Goal: Use online tool/utility: Utilize a website feature to perform a specific function

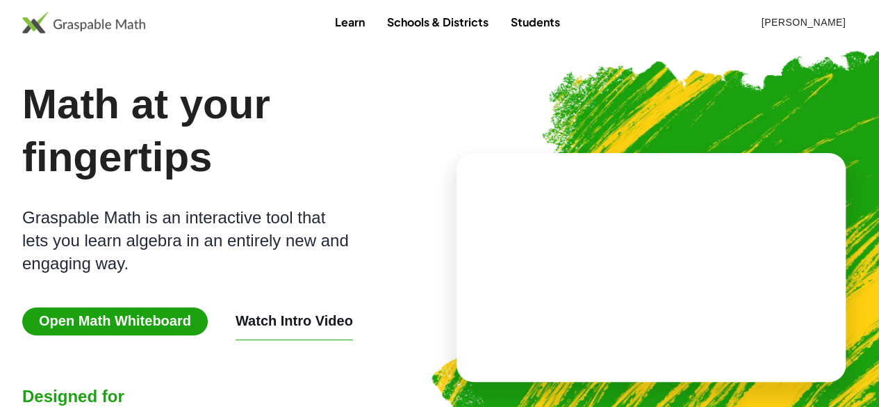
click at [191, 317] on span "Open Math Whiteboard" at bounding box center [115, 321] width 186 height 28
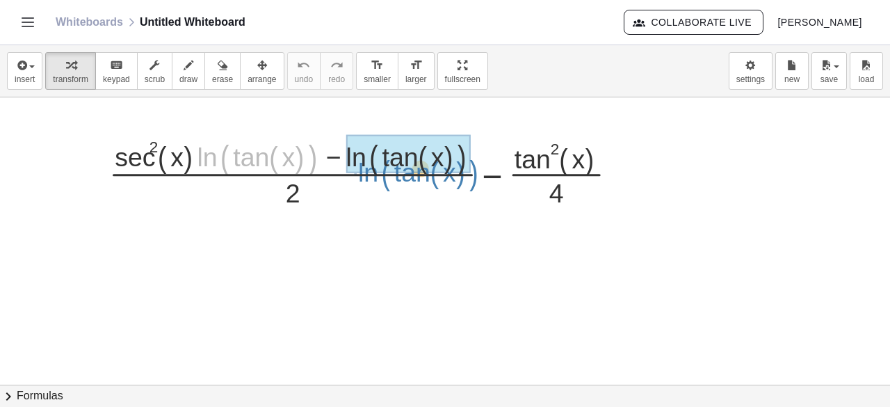
drag, startPoint x: 199, startPoint y: 157, endPoint x: 354, endPoint y: 163, distance: 155.1
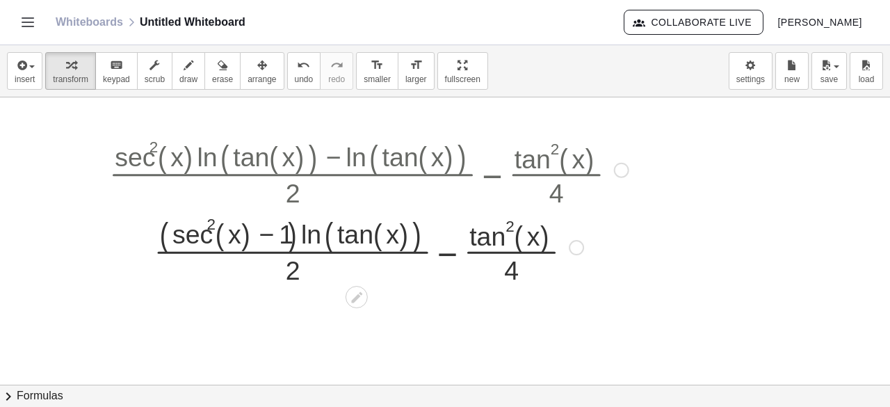
click at [224, 232] on div at bounding box center [368, 245] width 533 height 77
click at [42, 389] on button "chevron_right Formulas" at bounding box center [445, 395] width 890 height 22
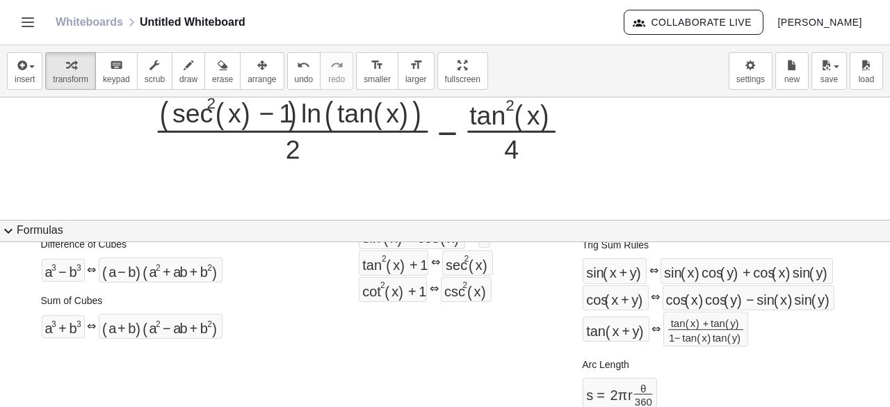
scroll to position [261, 0]
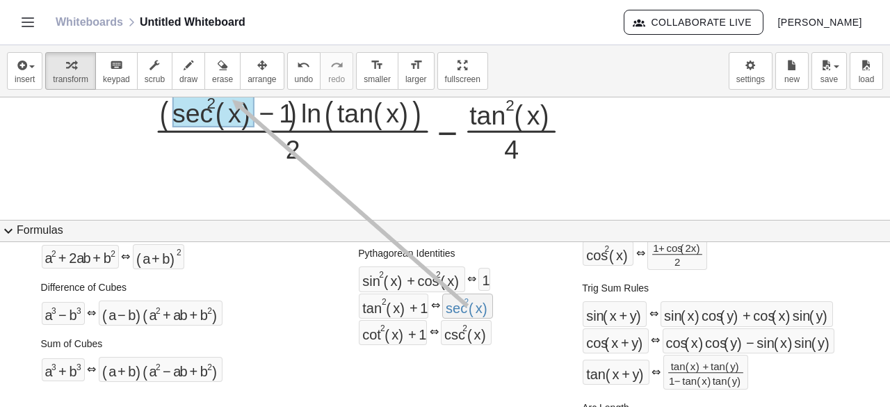
drag, startPoint x: 481, startPoint y: 301, endPoint x: 228, endPoint y: 97, distance: 325.2
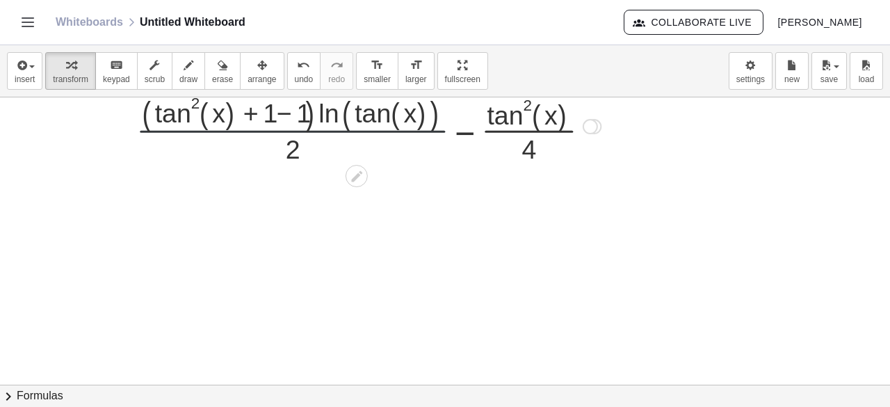
click at [286, 122] on div at bounding box center [368, 124] width 533 height 77
click at [286, 121] on div at bounding box center [368, 124] width 533 height 77
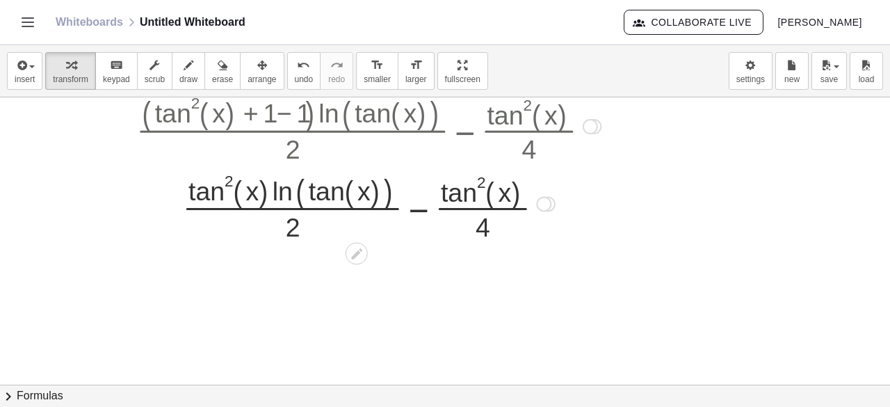
click at [544, 200] on div at bounding box center [543, 203] width 15 height 15
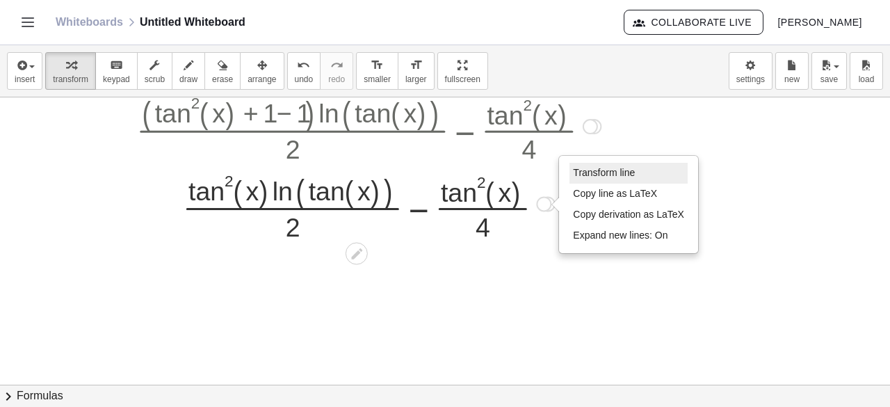
click at [594, 170] on span "Transform line" at bounding box center [604, 172] width 62 height 11
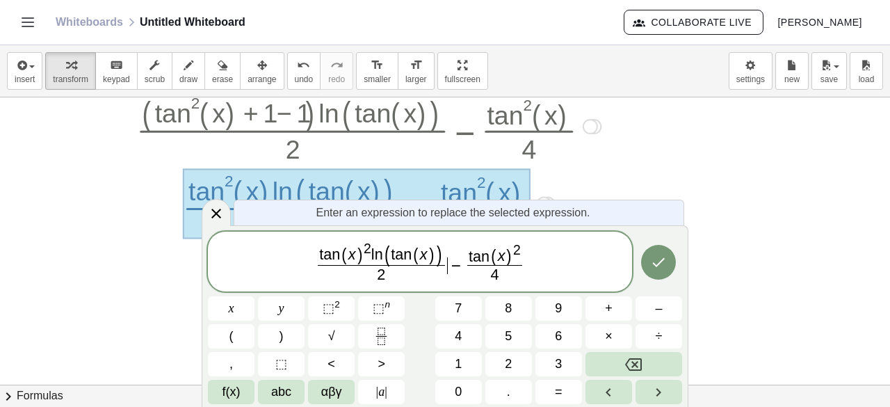
click at [449, 243] on span "t a n ( x ) 2 l n ( t a n ( x ) ) 2 ​ ​ − t a n ( x ) 2 4 ​" at bounding box center [420, 262] width 424 height 45
click at [440, 254] on span "t a n ( x ) 2 l n ( t a n ( x ) ) ​" at bounding box center [381, 253] width 127 height 24
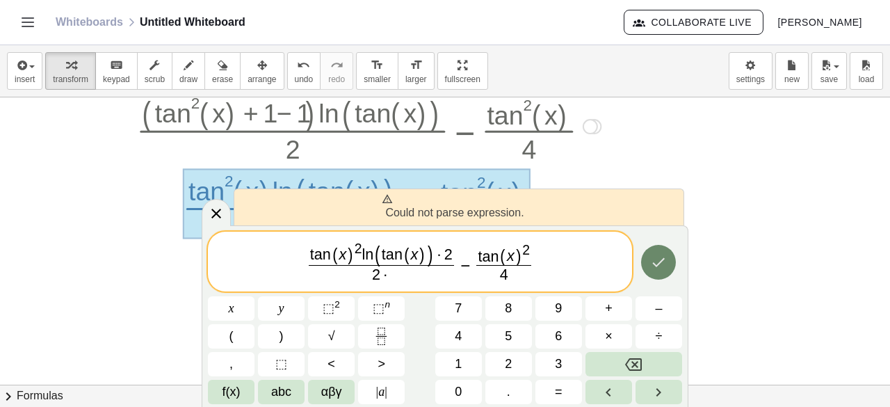
click at [671, 269] on button "Done" at bounding box center [658, 262] width 35 height 35
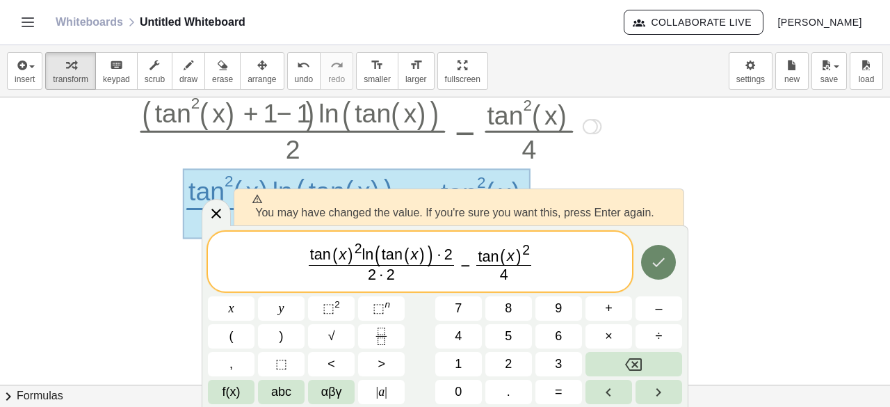
click at [674, 256] on button "Done" at bounding box center [658, 262] width 35 height 35
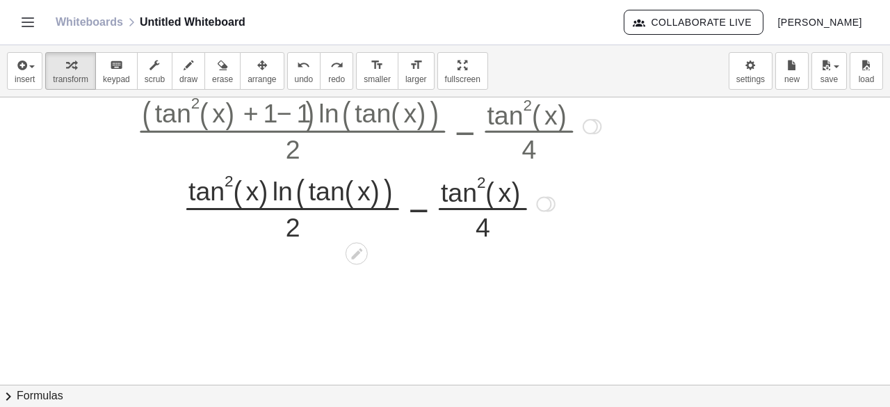
click at [546, 206] on div at bounding box center [543, 203] width 15 height 15
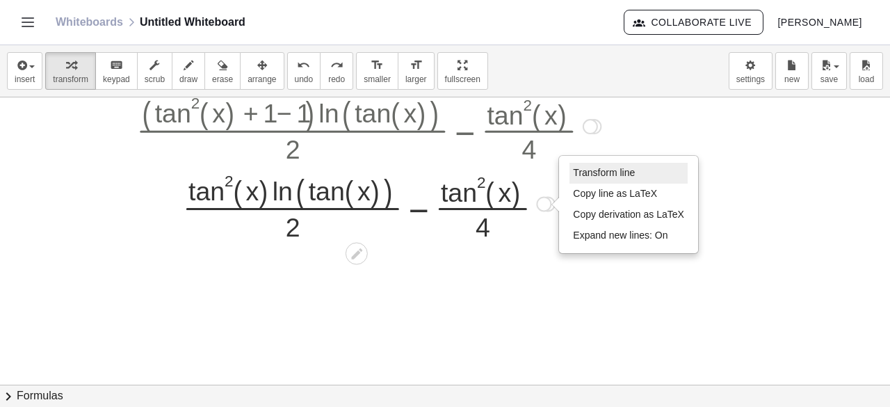
click at [587, 165] on li "Transform line" at bounding box center [628, 173] width 118 height 21
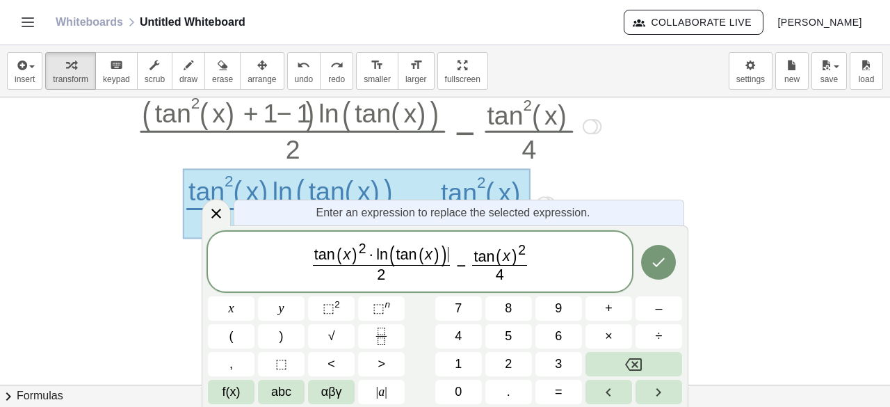
click at [445, 263] on span ")" at bounding box center [444, 254] width 8 height 22
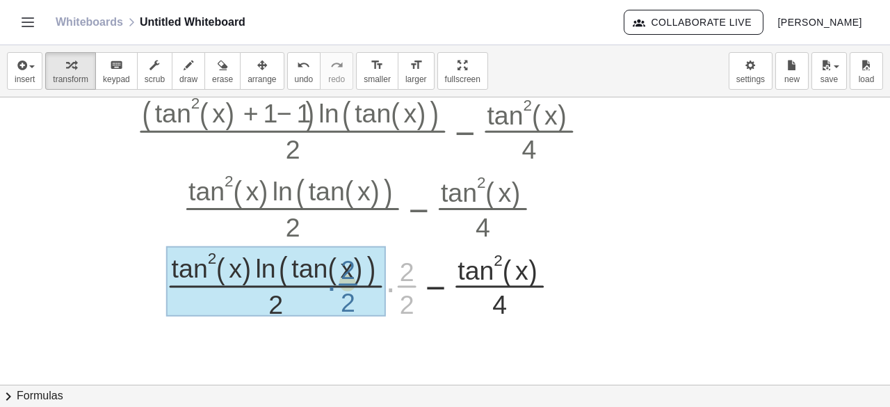
drag, startPoint x: 405, startPoint y: 277, endPoint x: 346, endPoint y: 275, distance: 59.1
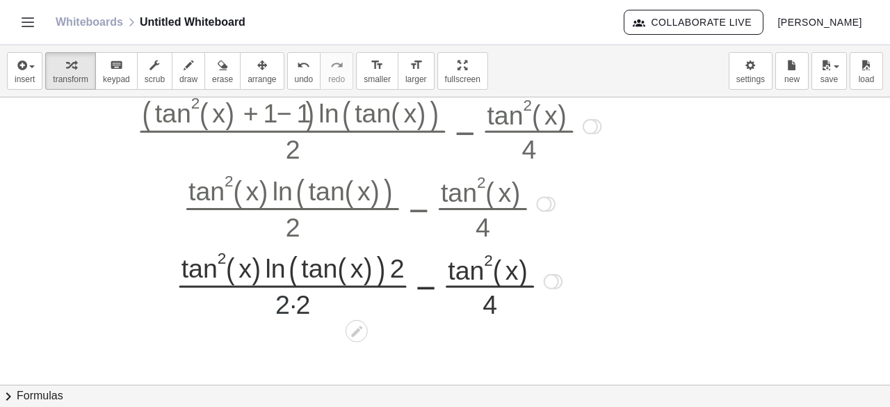
click at [285, 294] on div at bounding box center [368, 279] width 533 height 77
click at [297, 300] on div at bounding box center [368, 279] width 533 height 77
drag, startPoint x: 392, startPoint y: 263, endPoint x: 179, endPoint y: 266, distance: 212.7
click at [179, 266] on div at bounding box center [368, 279] width 533 height 77
click at [423, 284] on div at bounding box center [368, 279] width 533 height 77
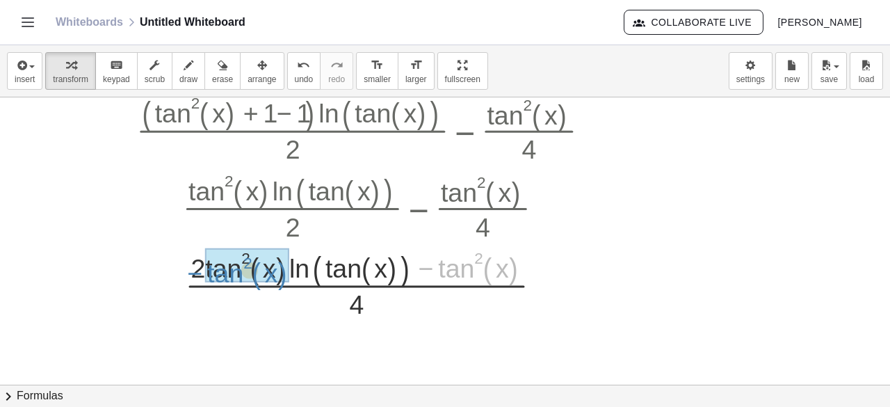
drag, startPoint x: 453, startPoint y: 267, endPoint x: 222, endPoint y: 272, distance: 231.5
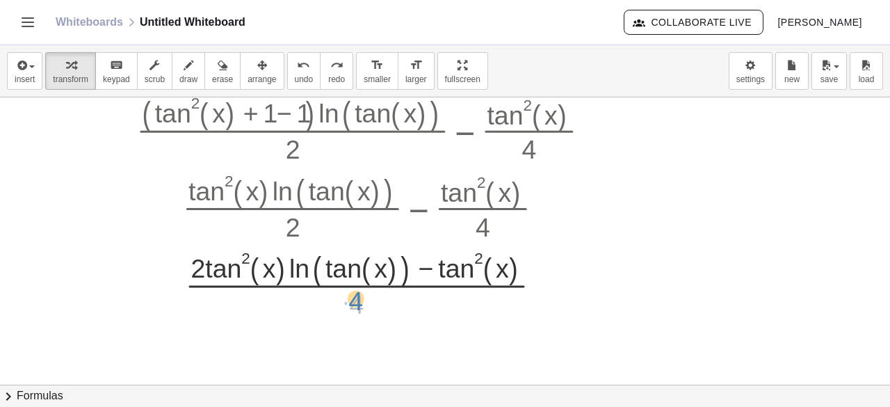
click at [354, 295] on div at bounding box center [369, 279] width 582 height 77
